Goal: Find specific page/section: Find specific page/section

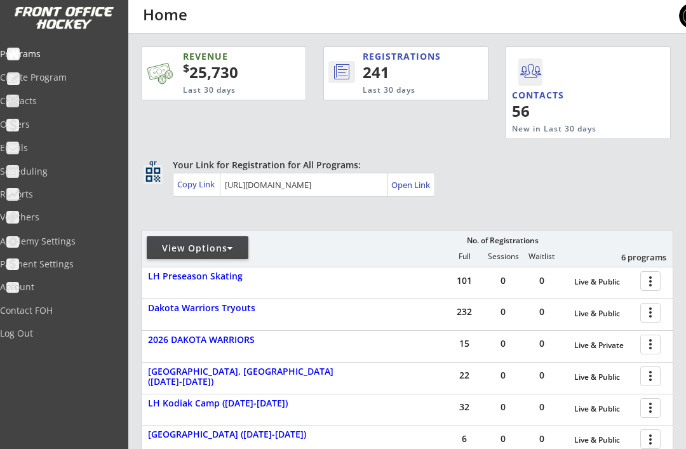
click at [64, 96] on div "Contacts" at bounding box center [60, 100] width 121 height 9
select select ""Players""
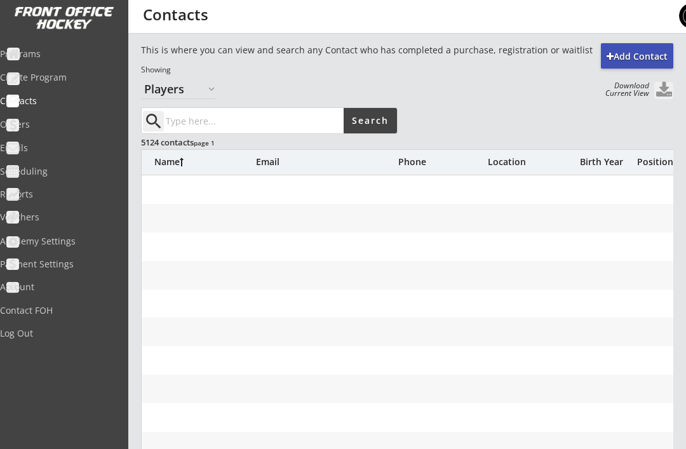
click at [286, 124] on input "input" at bounding box center [253, 120] width 180 height 25
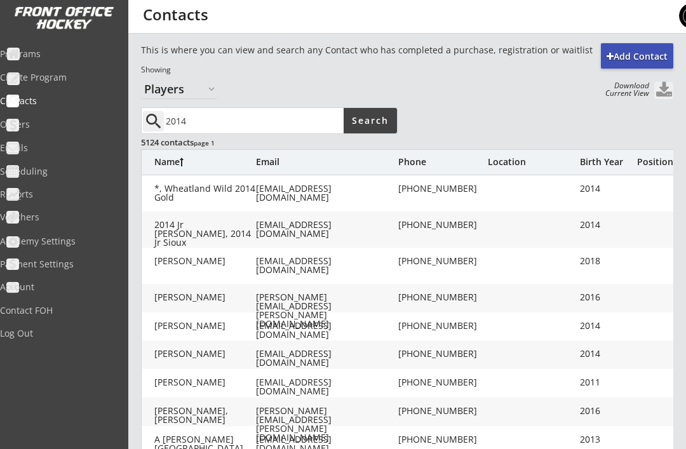
type input "2014"
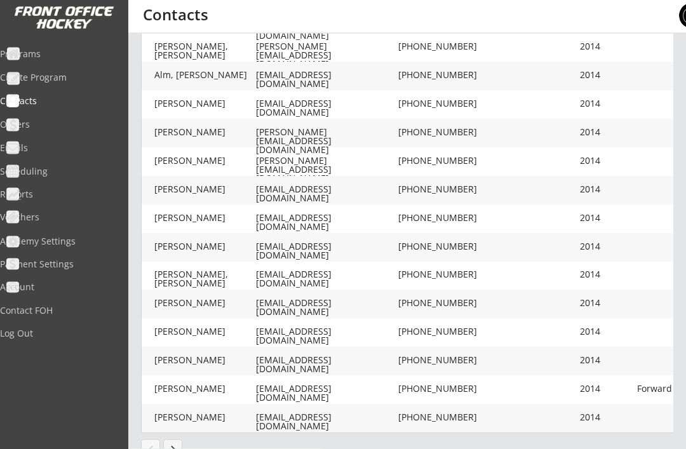
scroll to position [333, 0]
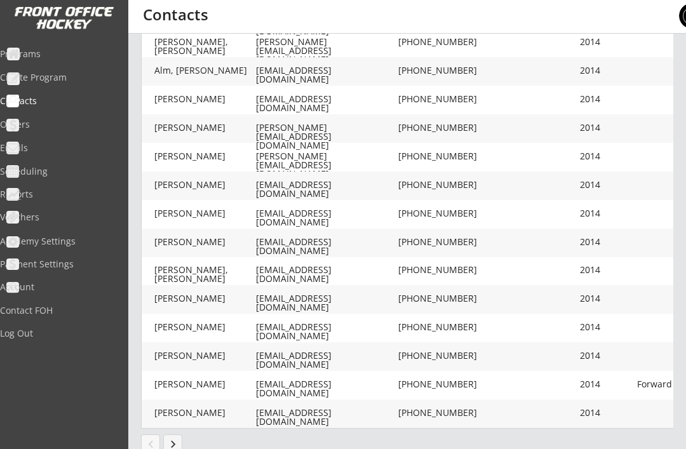
click at [174, 443] on button "keyboard_arrow_right" at bounding box center [172, 443] width 19 height 19
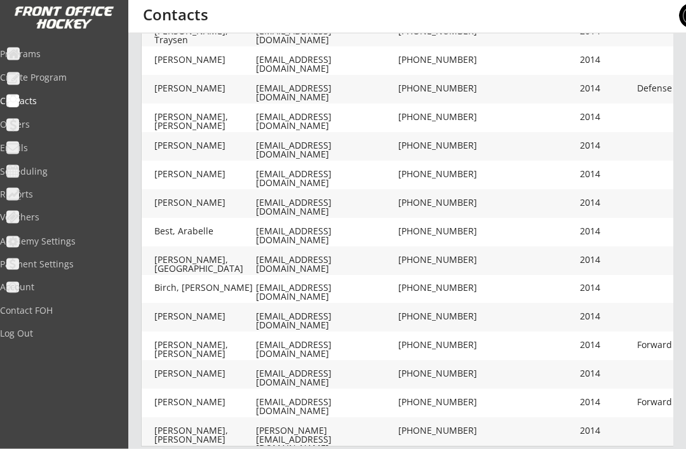
scroll to position [317, 0]
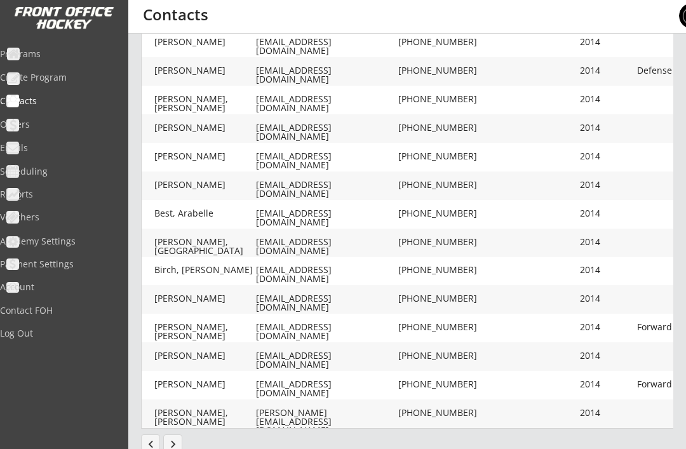
click at [178, 442] on button "keyboard_arrow_right" at bounding box center [172, 443] width 19 height 19
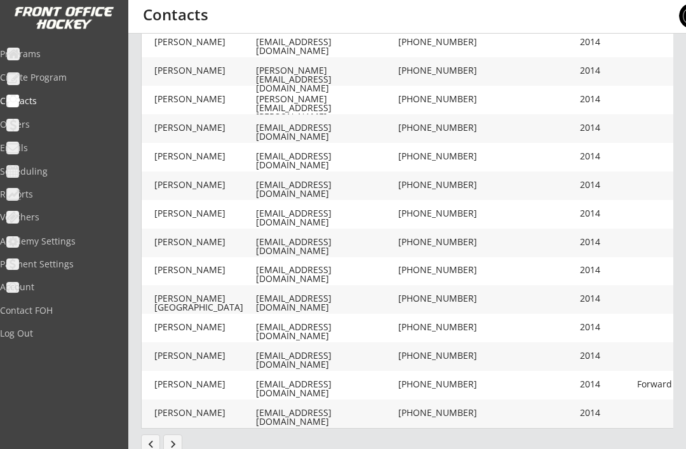
click at [176, 448] on button "keyboard_arrow_right" at bounding box center [172, 443] width 19 height 19
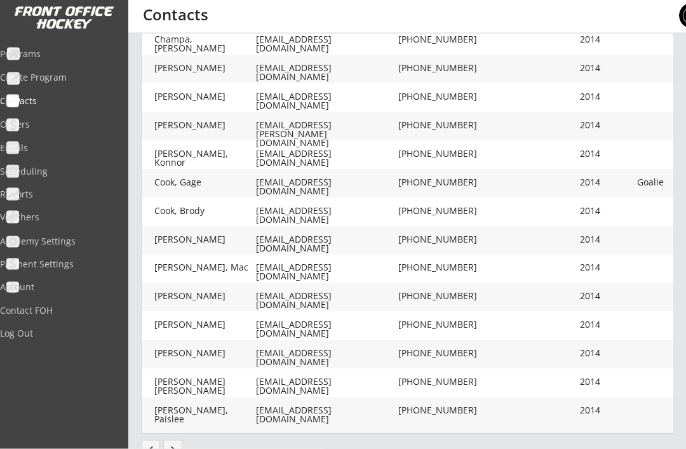
scroll to position [333, 0]
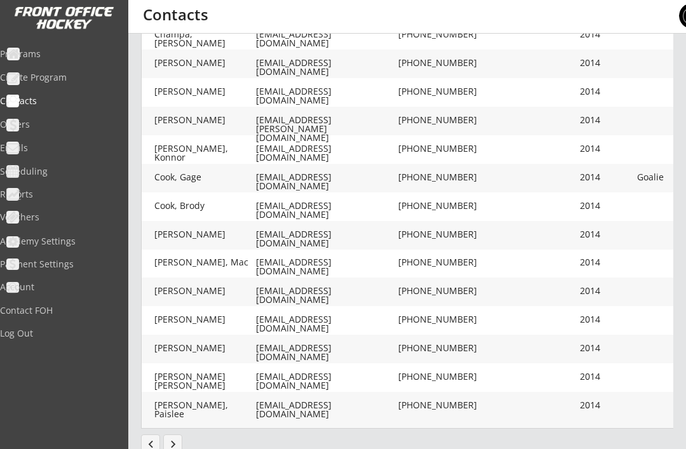
click at [173, 448] on button "keyboard_arrow_right" at bounding box center [172, 443] width 19 height 19
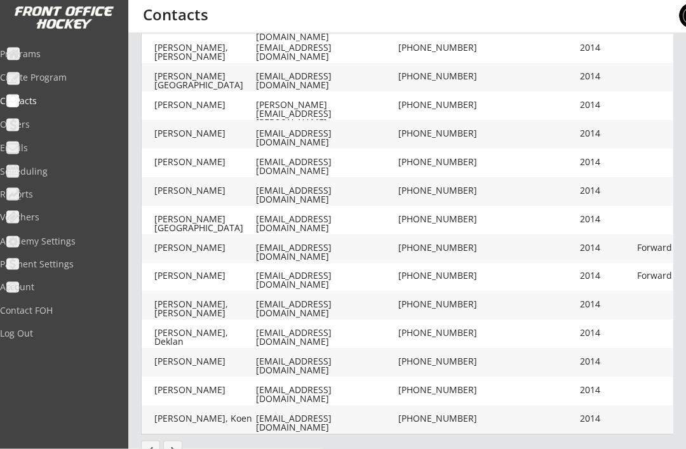
scroll to position [317, 0]
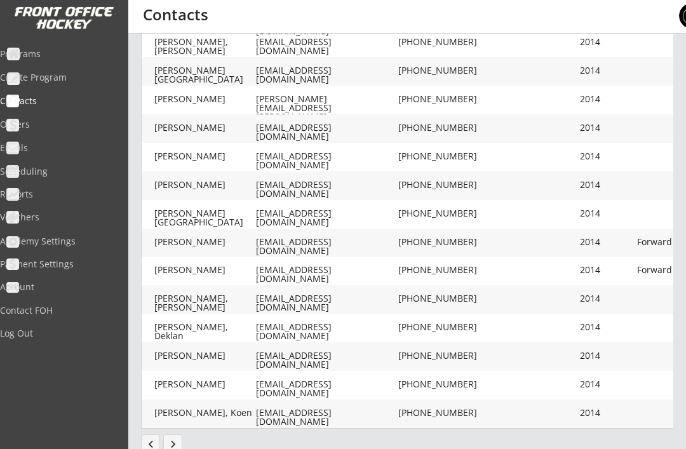
click at [174, 447] on button "keyboard_arrow_right" at bounding box center [172, 443] width 19 height 19
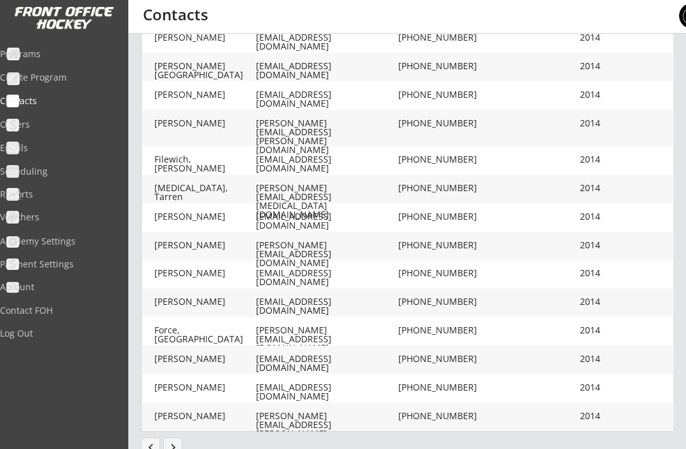
scroll to position [325, 0]
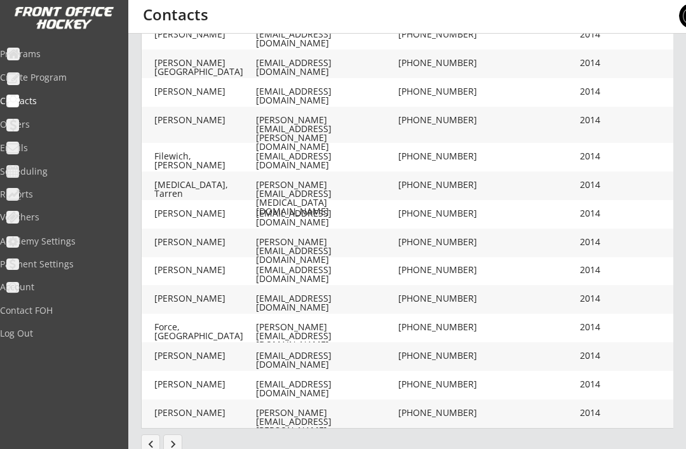
click at [175, 441] on button "keyboard_arrow_right" at bounding box center [172, 443] width 19 height 19
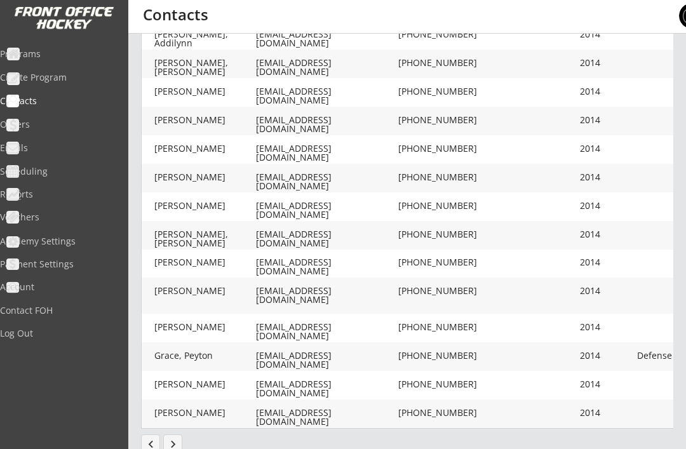
click at [174, 445] on button "keyboard_arrow_right" at bounding box center [172, 443] width 19 height 19
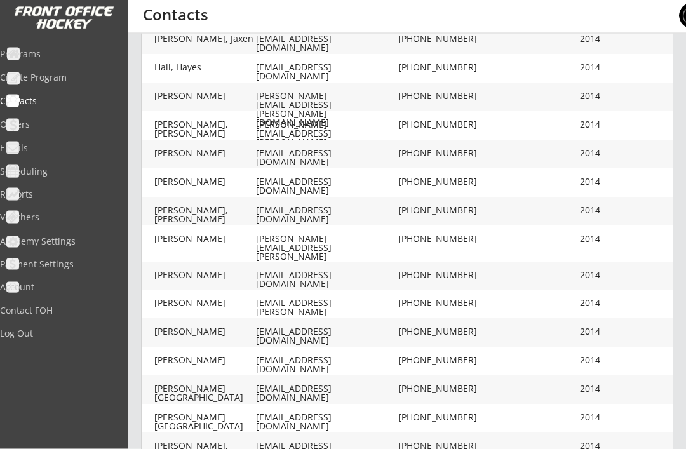
scroll to position [292, 0]
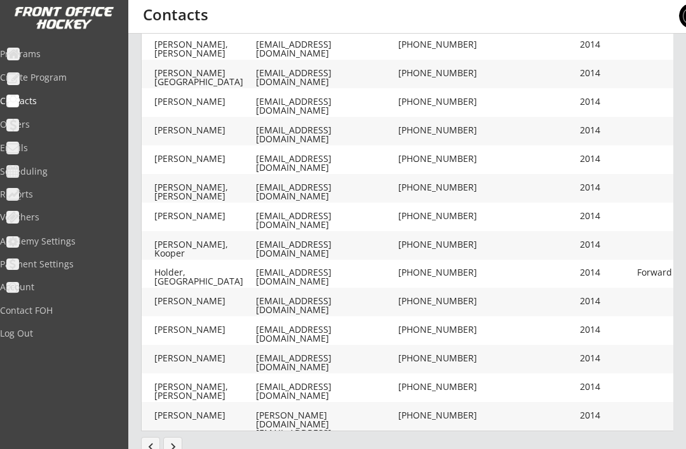
scroll to position [317, 0]
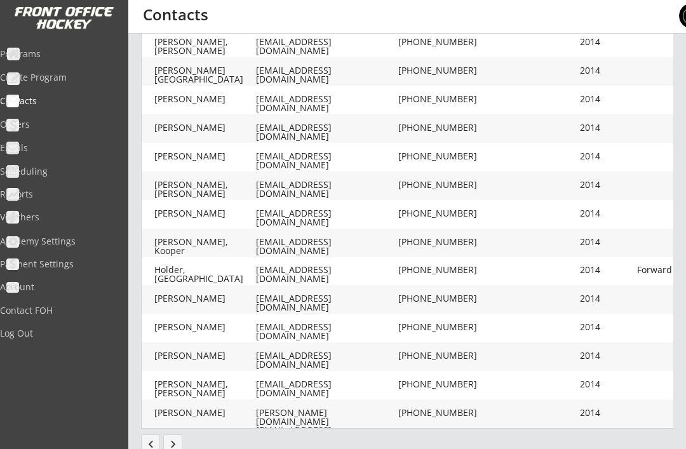
click at [171, 442] on button "keyboard_arrow_right" at bounding box center [172, 443] width 19 height 19
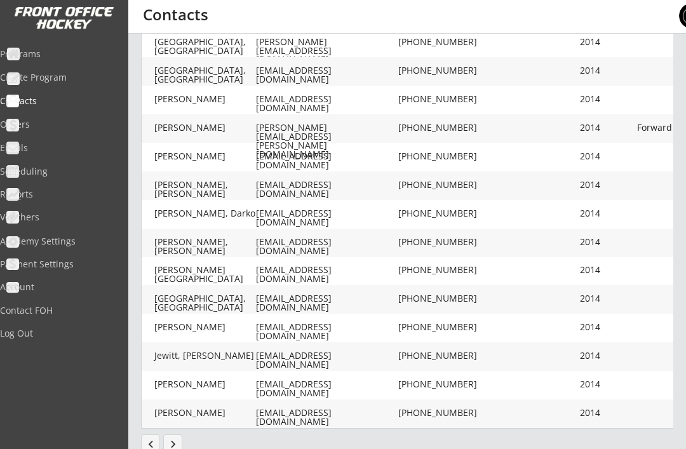
click at [174, 441] on button "keyboard_arrow_right" at bounding box center [172, 443] width 19 height 19
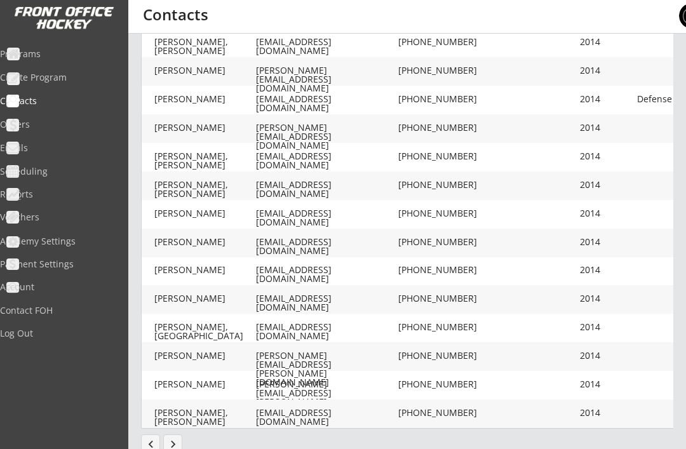
click at [173, 448] on button "keyboard_arrow_right" at bounding box center [172, 443] width 19 height 19
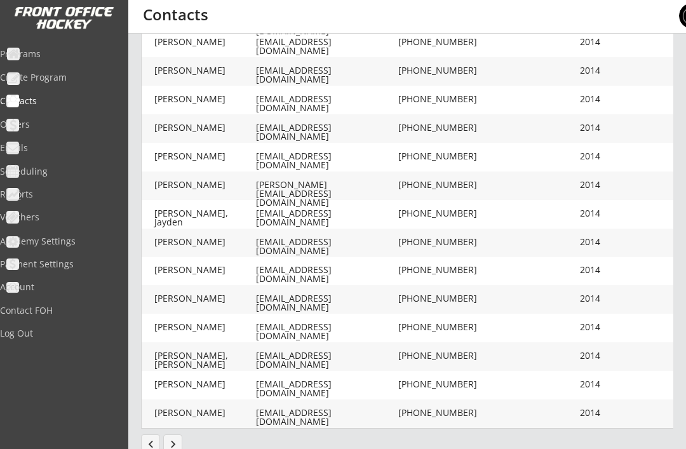
click at [177, 444] on button "keyboard_arrow_right" at bounding box center [172, 443] width 19 height 19
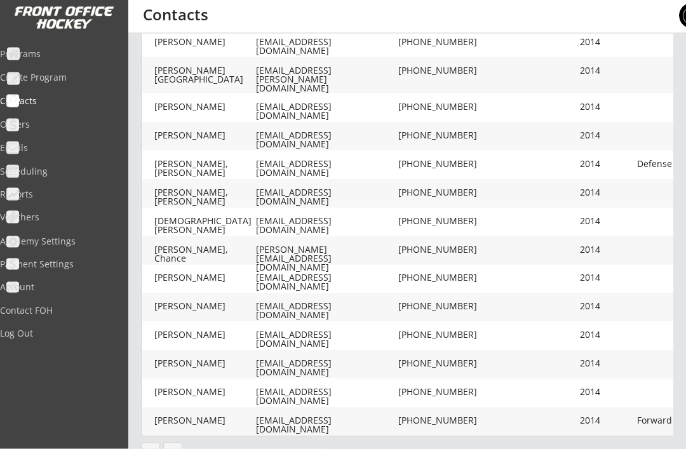
scroll to position [316, 0]
click at [174, 448] on button "keyboard_arrow_right" at bounding box center [172, 452] width 19 height 19
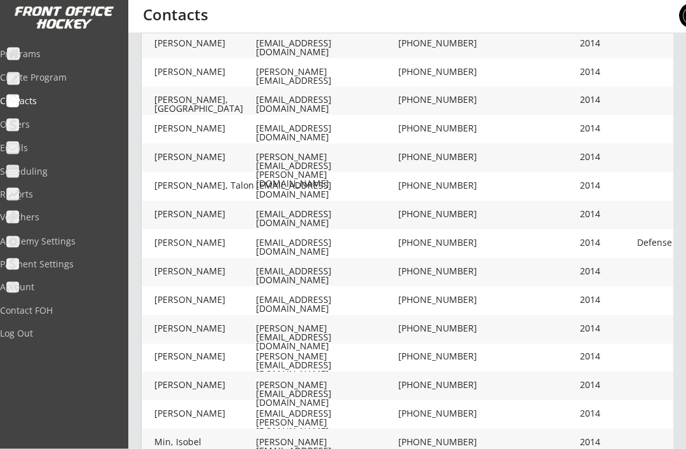
scroll to position [317, 0]
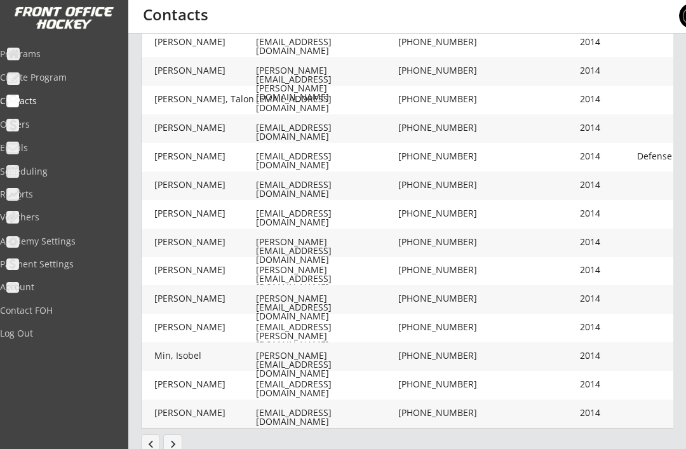
click at [170, 437] on button "keyboard_arrow_right" at bounding box center [172, 443] width 19 height 19
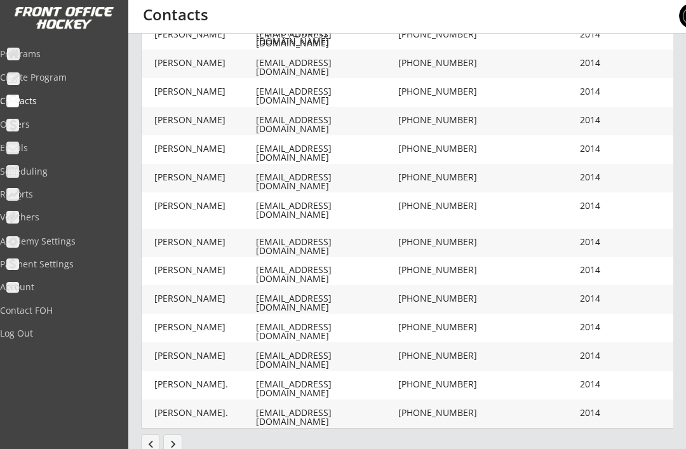
scroll to position [154, 0]
